Goal: Transaction & Acquisition: Register for event/course

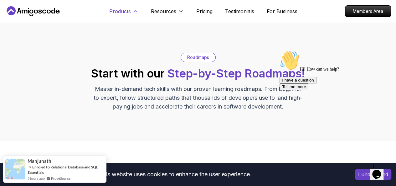
click at [135, 15] on button "Products" at bounding box center [123, 14] width 29 height 13
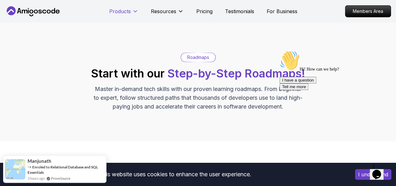
click at [135, 15] on button "Products" at bounding box center [123, 14] width 29 height 13
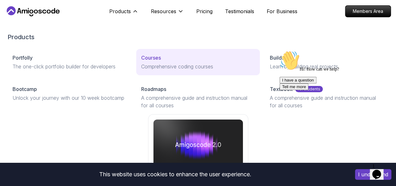
click at [141, 70] on p "Comprehensive coding courses" at bounding box center [198, 67] width 114 height 8
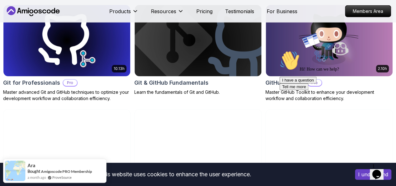
scroll to position [747, 0]
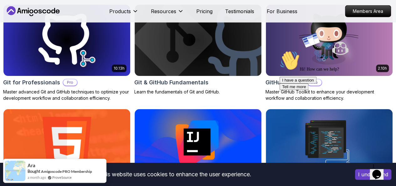
click at [0, 0] on p "Free" at bounding box center [0, 0] width 0 height 0
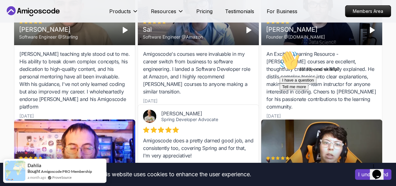
scroll to position [953, 0]
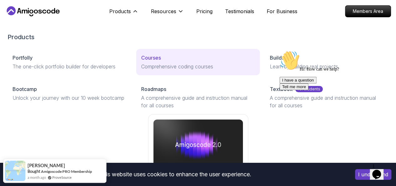
click at [141, 61] on div "Courses" at bounding box center [198, 58] width 114 height 8
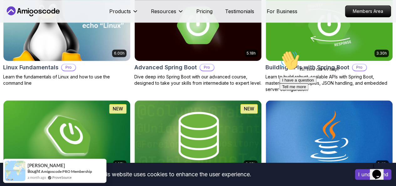
scroll to position [229, 0]
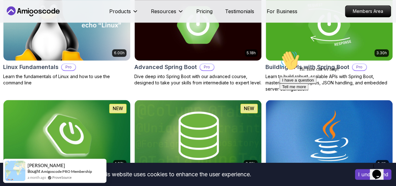
click at [133, 99] on img at bounding box center [66, 135] width 133 height 74
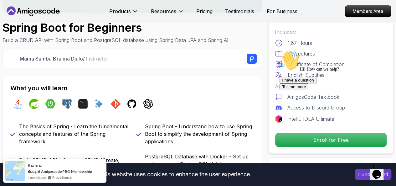
scroll to position [172, 0]
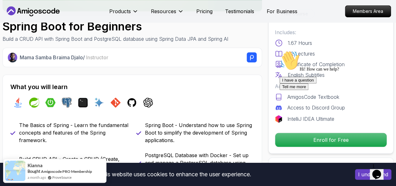
click at [293, 90] on div "I have a question Tell me more" at bounding box center [335, 83] width 113 height 13
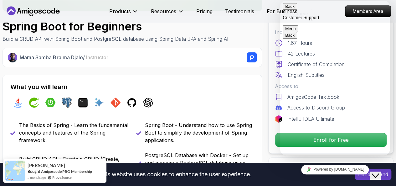
click at [239, 89] on h2 "What you will learn" at bounding box center [132, 86] width 244 height 9
click at [289, 10] on button "Back" at bounding box center [290, 6] width 14 height 7
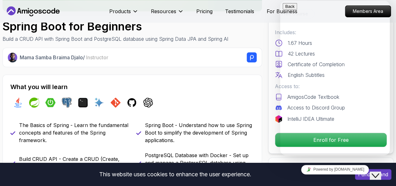
click at [375, 171] on icon "Close Chat This icon closes the chat window." at bounding box center [375, 175] width 8 height 8
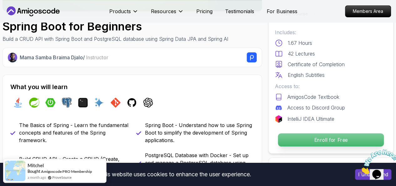
click at [314, 137] on p "Enroll for Free" at bounding box center [331, 139] width 106 height 13
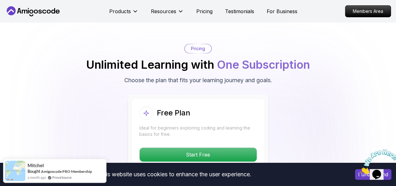
scroll to position [1256, 0]
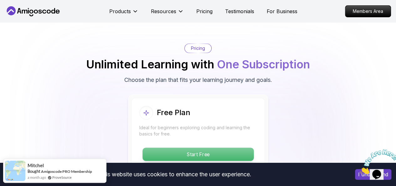
click at [213, 147] on p "Start Free" at bounding box center [197, 153] width 111 height 13
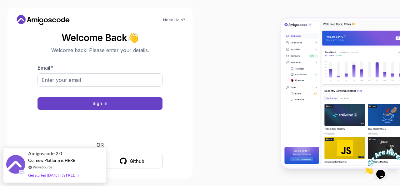
click at [130, 173] on div "Need Help? Welcome Back 👋 Welcome back! Please enter your details. Email * Sign…" at bounding box center [100, 93] width 185 height 171
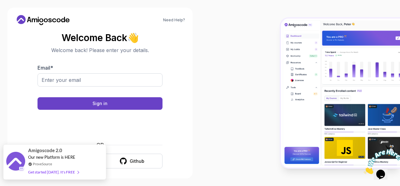
click at [67, 159] on div "Our new Platform is HERE" at bounding box center [53, 156] width 51 height 5
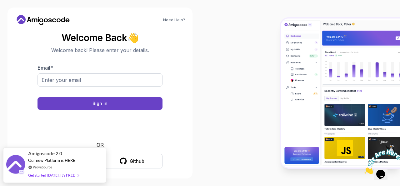
click at [130, 179] on div "Need Help? Welcome Back 👋 Welcome back! Please enter your details. Email * Sign…" at bounding box center [100, 93] width 200 height 186
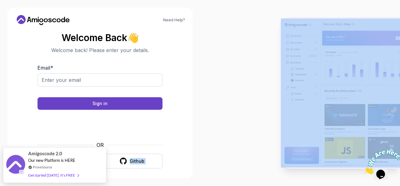
click at [130, 179] on div "Need Help? Welcome Back 👋 Welcome back! Please enter your details. Email * Sign…" at bounding box center [100, 93] width 200 height 186
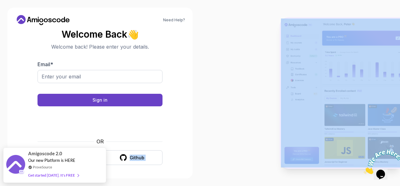
click at [240, 134] on div at bounding box center [300, 93] width 200 height 186
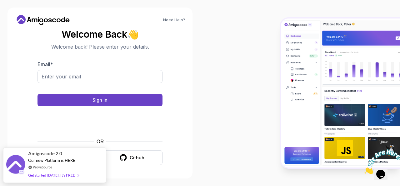
drag, startPoint x: 240, startPoint y: 134, endPoint x: 225, endPoint y: 46, distance: 89.4
click at [225, 46] on div at bounding box center [300, 93] width 200 height 186
